Goal: Communication & Community: Answer question/provide support

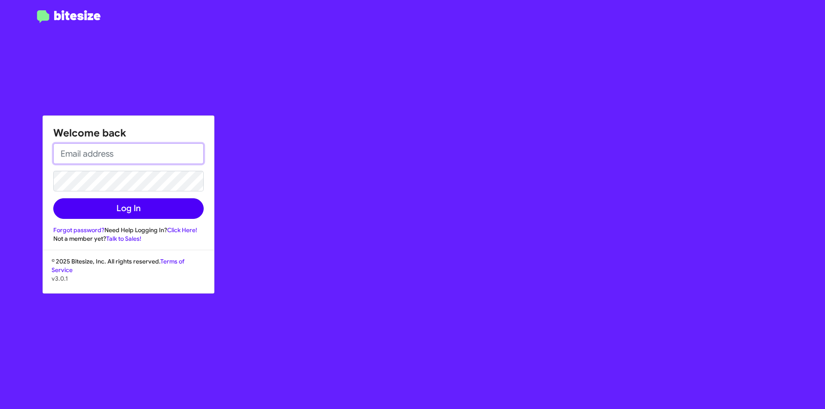
type input "[EMAIL_ADDRESS][DOMAIN_NAME]"
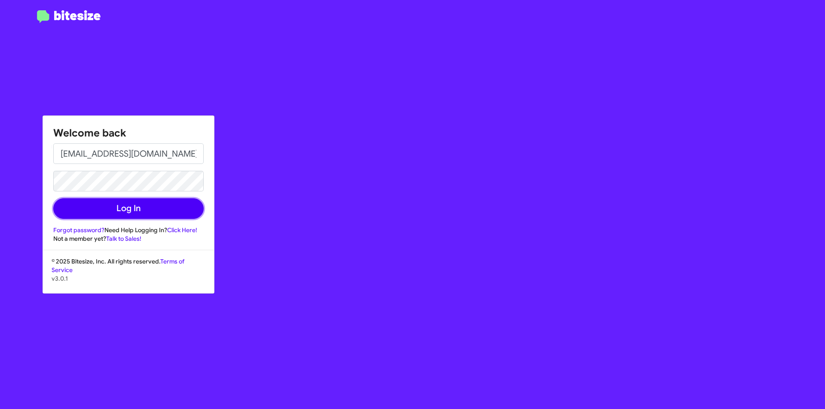
click at [129, 206] on button "Log In" at bounding box center [128, 209] width 150 height 21
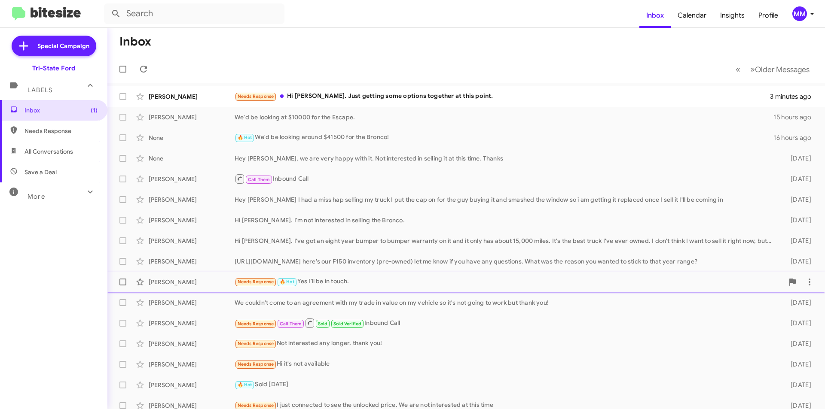
click at [373, 281] on div "Needs Response 🔥 Hot Yes I'll be in touch." at bounding box center [509, 282] width 549 height 10
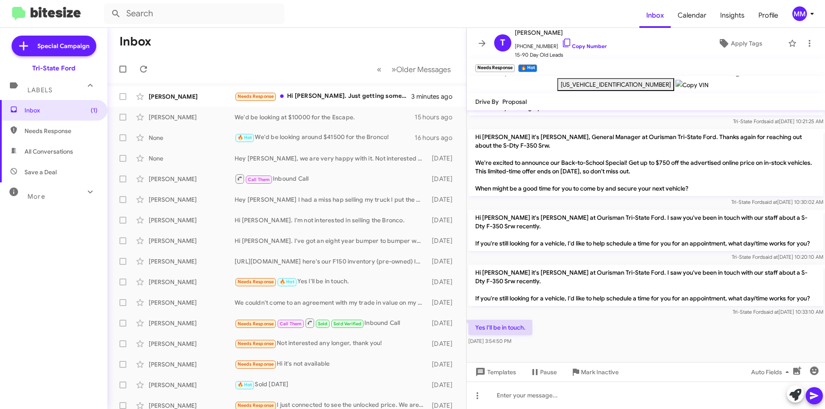
scroll to position [217, 0]
click at [508, 398] on div at bounding box center [646, 395] width 358 height 27
click at [807, 42] on icon at bounding box center [809, 43] width 10 height 10
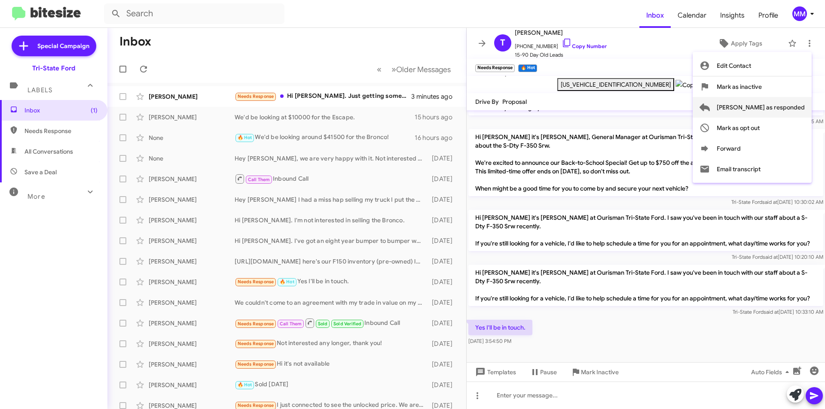
click at [776, 104] on span "[PERSON_NAME] as responded" at bounding box center [761, 107] width 88 height 21
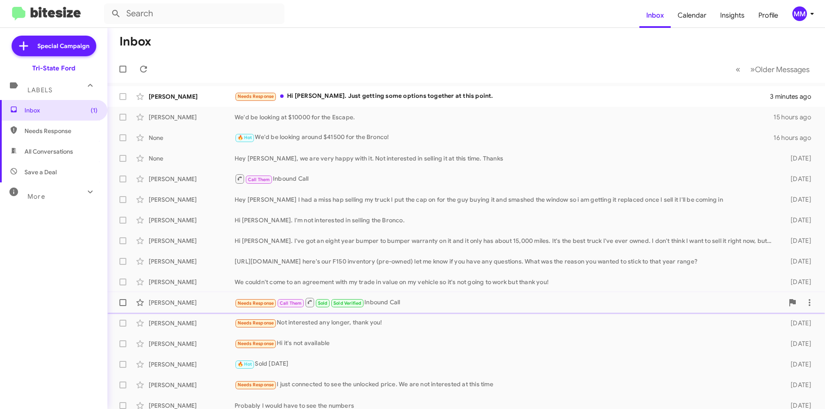
click at [409, 304] on div "Needs Response Call Them Sold Sold Verified Inbound Call" at bounding box center [509, 302] width 549 height 11
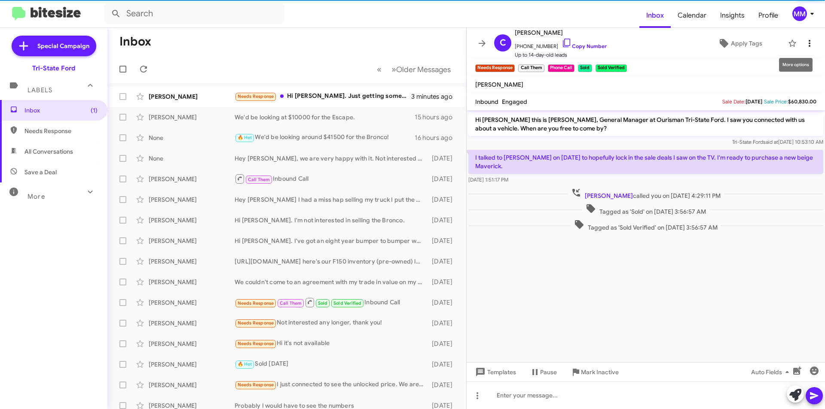
click at [806, 46] on icon at bounding box center [809, 43] width 10 height 10
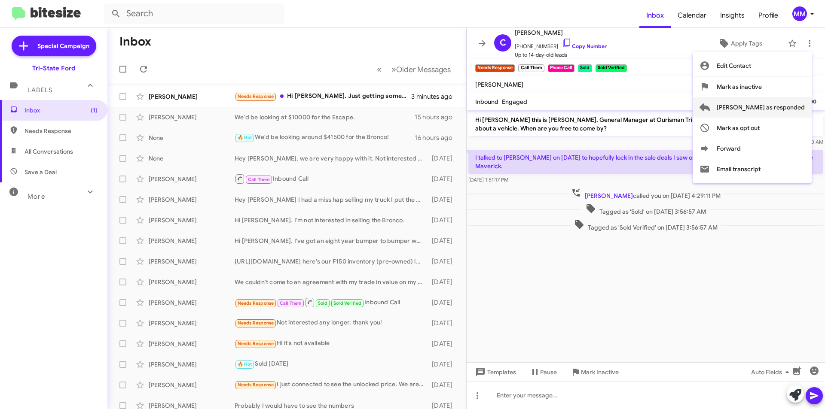
click at [769, 115] on span "[PERSON_NAME] as responded" at bounding box center [761, 107] width 88 height 21
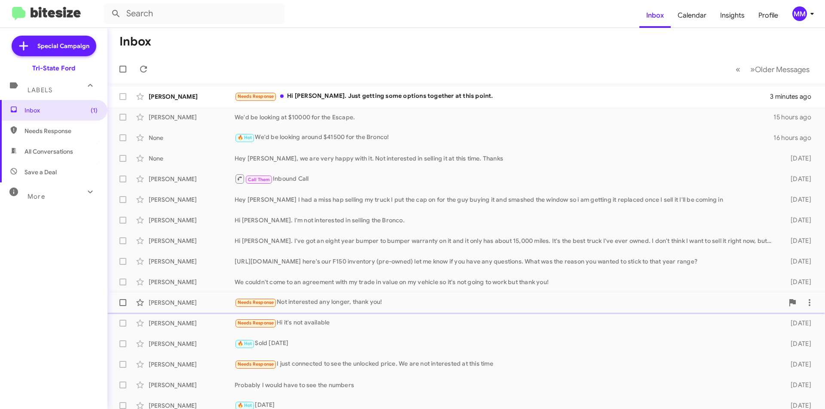
click at [374, 305] on div "Needs Response Not interested any longer, thank you!" at bounding box center [509, 303] width 549 height 10
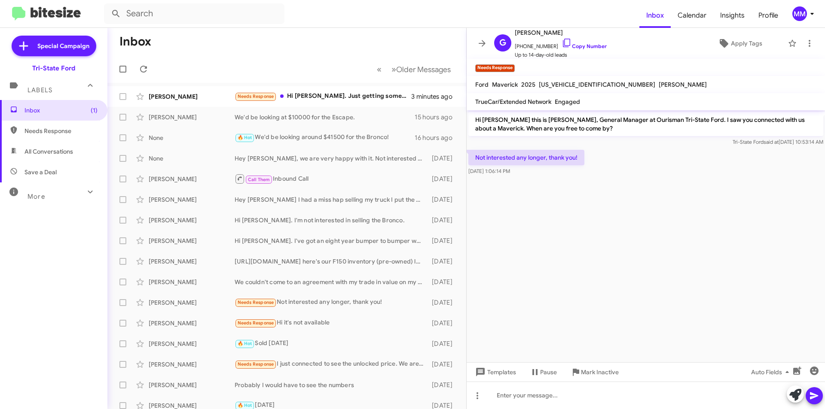
click at [812, 45] on mat-toolbar "G [PERSON_NAME] [PHONE_NUMBER] Copy Number Up to 14-day-old leads Apply Tags" at bounding box center [646, 43] width 358 height 31
click at [805, 42] on icon at bounding box center [809, 43] width 10 height 10
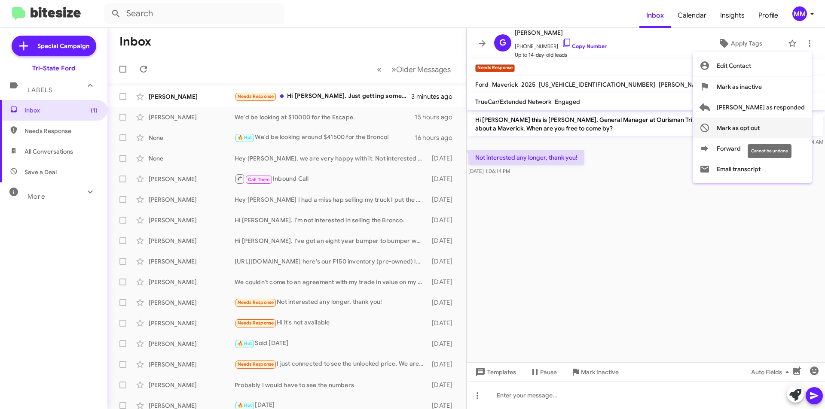
click at [760, 131] on span "Mark as opt out" at bounding box center [738, 128] width 43 height 21
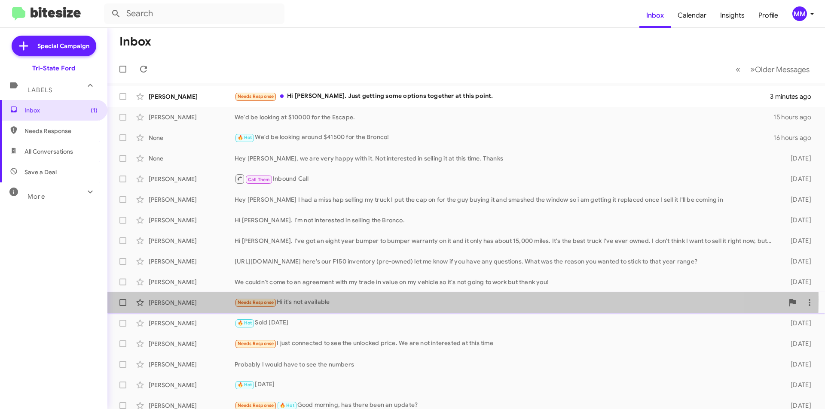
click at [345, 299] on div "Needs Response Hi it's not available" at bounding box center [509, 303] width 549 height 10
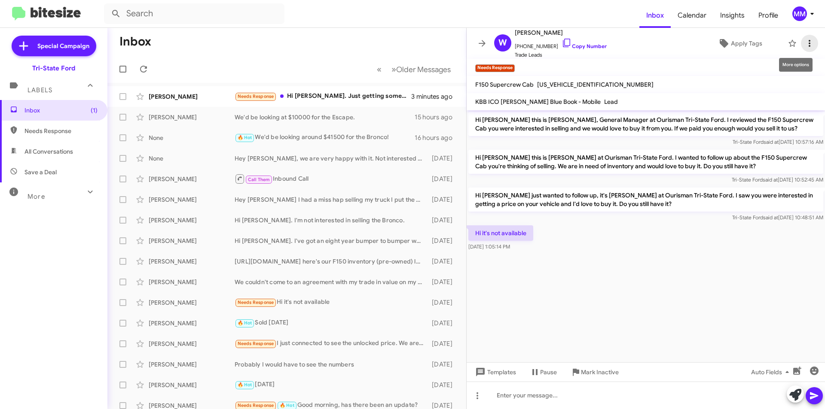
click at [806, 43] on icon at bounding box center [809, 43] width 10 height 10
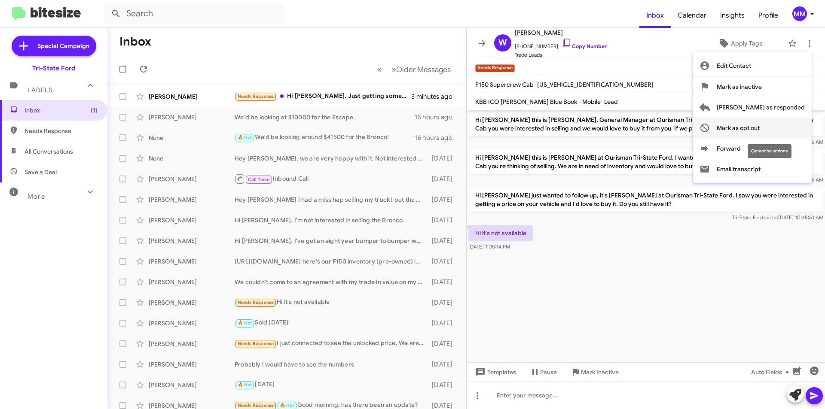
click at [760, 131] on span "Mark as opt out" at bounding box center [738, 128] width 43 height 21
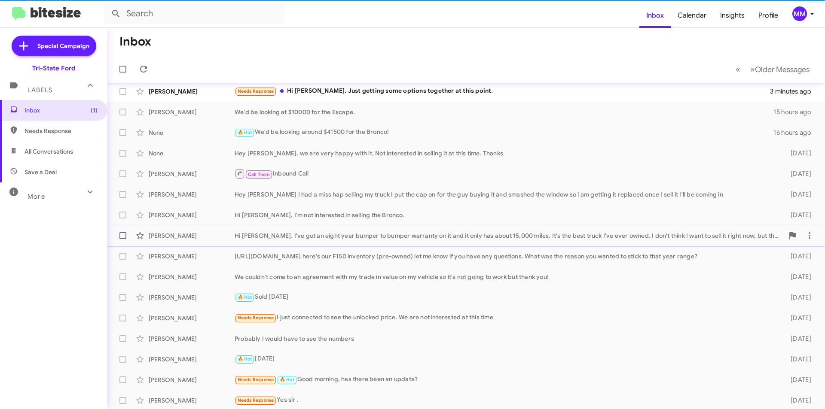
scroll to position [7, 0]
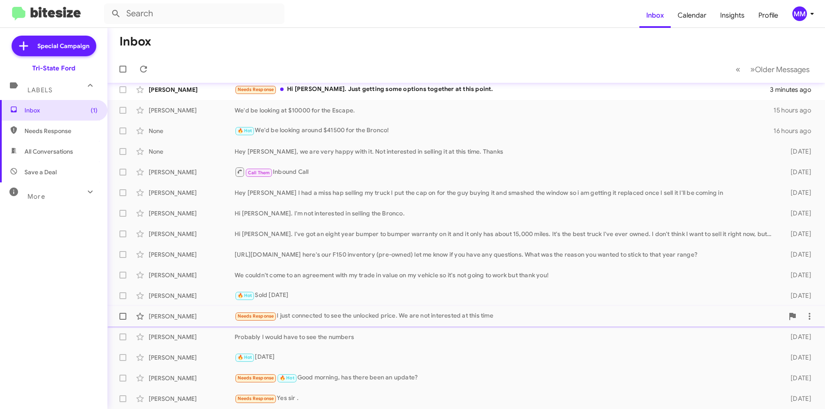
click at [341, 317] on div "Needs Response I just connected to see the unlocked price. We are not intereste…" at bounding box center [509, 317] width 549 height 10
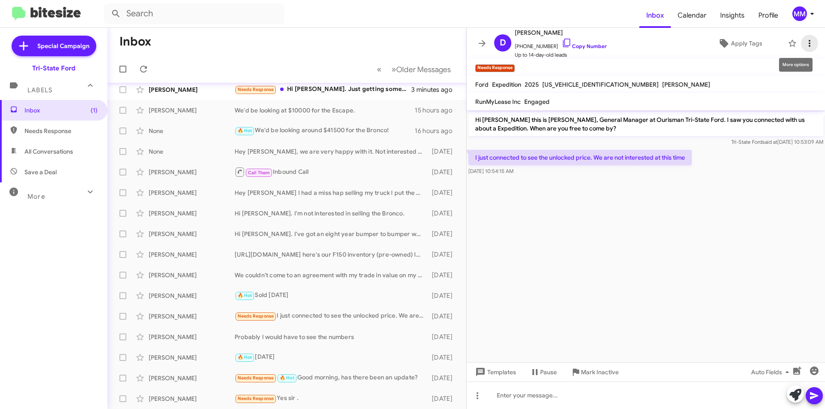
click at [805, 44] on icon at bounding box center [809, 43] width 10 height 10
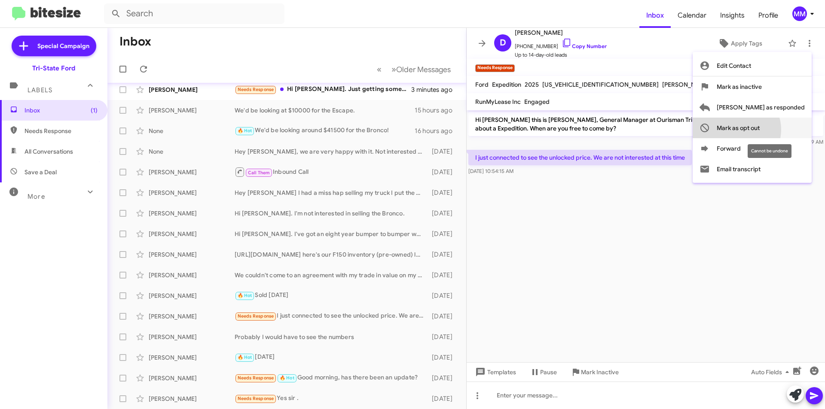
click at [760, 130] on span "Mark as opt out" at bounding box center [738, 128] width 43 height 21
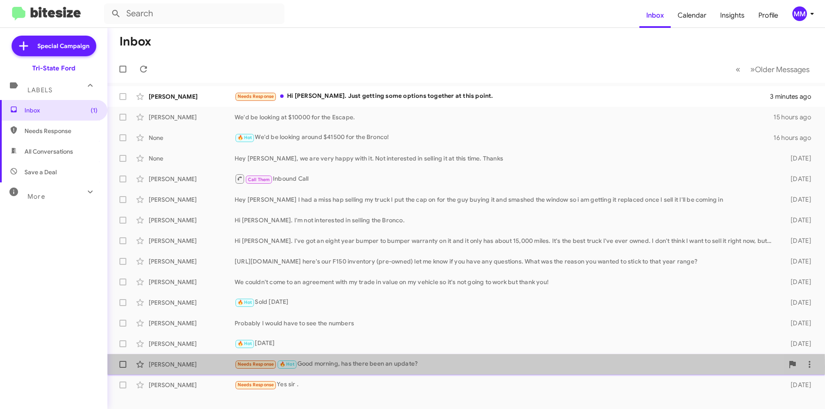
click at [368, 368] on div "Needs Response 🔥 Hot Good morning, has there been an update?" at bounding box center [509, 365] width 549 height 10
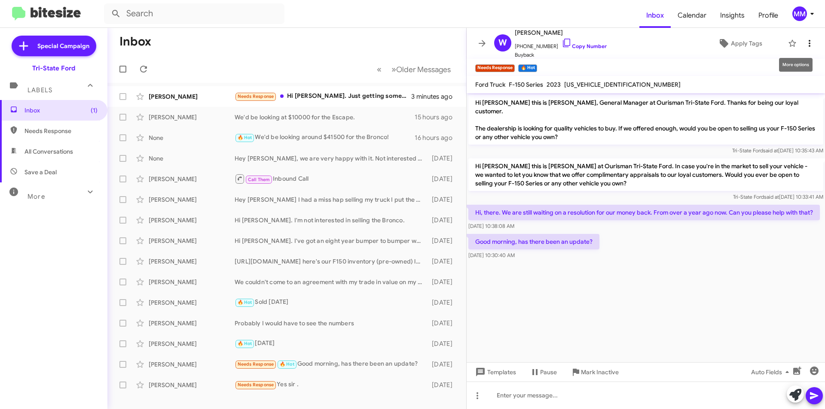
click at [804, 38] on button at bounding box center [809, 43] width 17 height 17
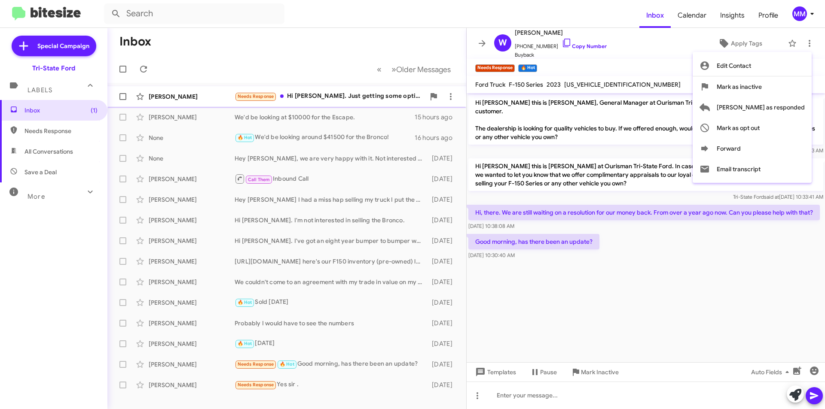
click at [767, 106] on span "[PERSON_NAME] as responded" at bounding box center [761, 107] width 88 height 21
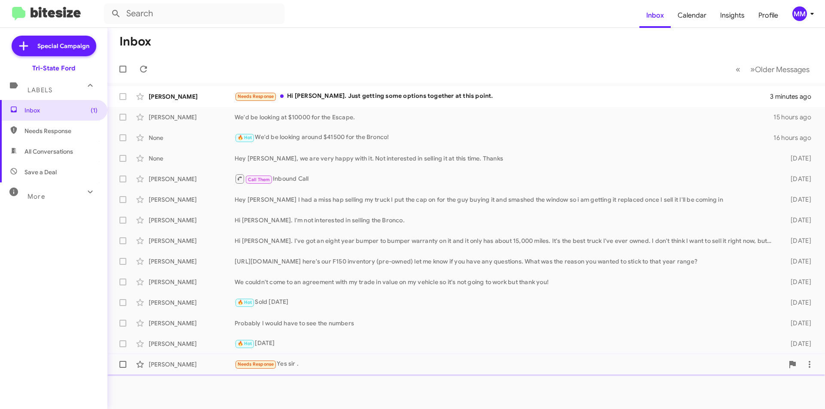
click at [323, 362] on div "Needs Response Yes sir ." at bounding box center [509, 365] width 549 height 10
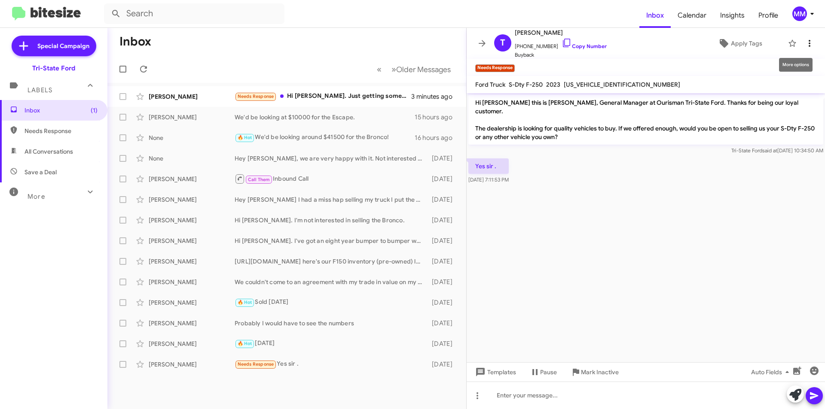
click at [806, 45] on icon at bounding box center [809, 43] width 10 height 10
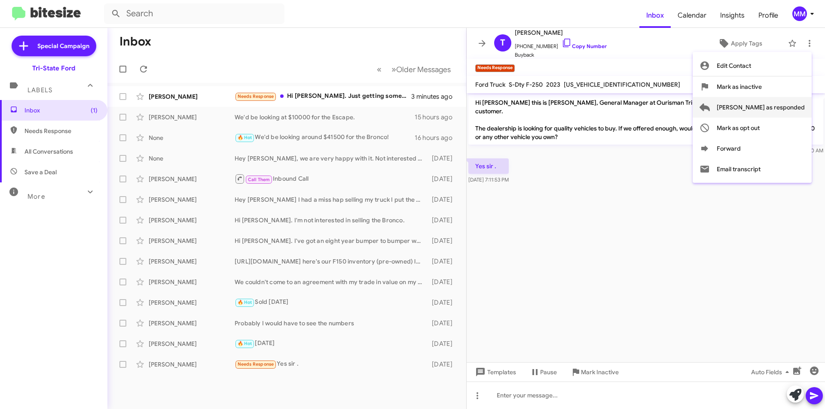
click at [772, 110] on span "[PERSON_NAME] as responded" at bounding box center [761, 107] width 88 height 21
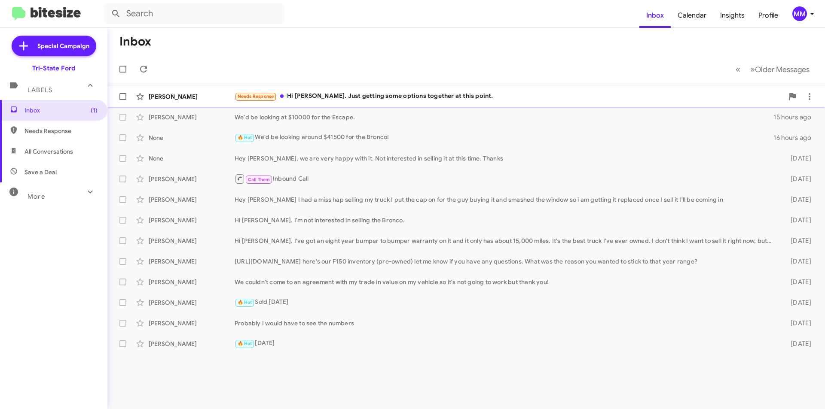
click at [395, 99] on div "Needs Response Hi [PERSON_NAME]. Just getting some options together at this poi…" at bounding box center [509, 97] width 549 height 10
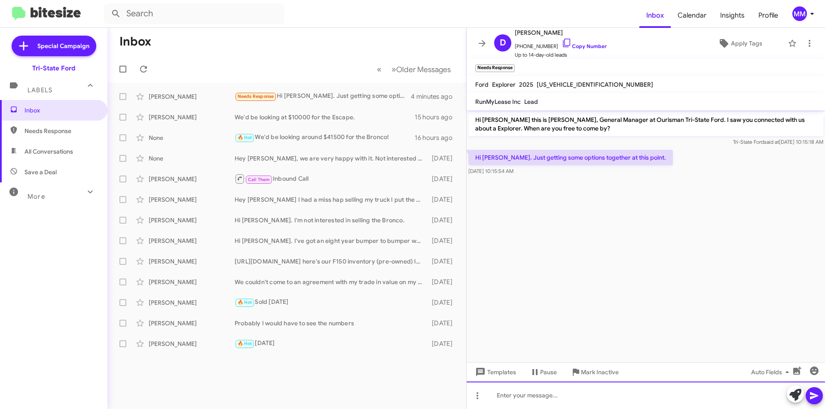
click at [563, 401] on div at bounding box center [646, 395] width 358 height 27
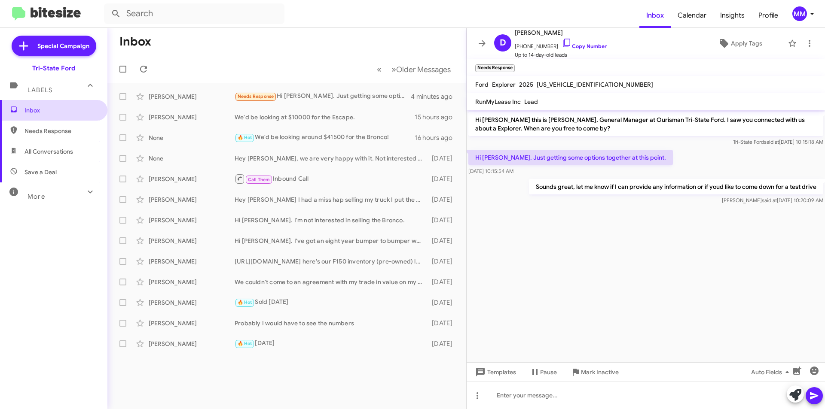
drag, startPoint x: 41, startPoint y: 113, endPoint x: 59, endPoint y: 109, distance: 19.0
click at [42, 113] on span "Inbox" at bounding box center [60, 110] width 73 height 9
